Goal: Submit feedback/report problem

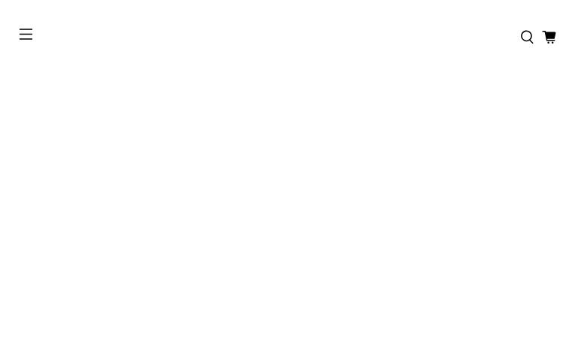
type input "********"
type input "**********"
type input "********"
type input "**********"
